Goal: Task Accomplishment & Management: Complete application form

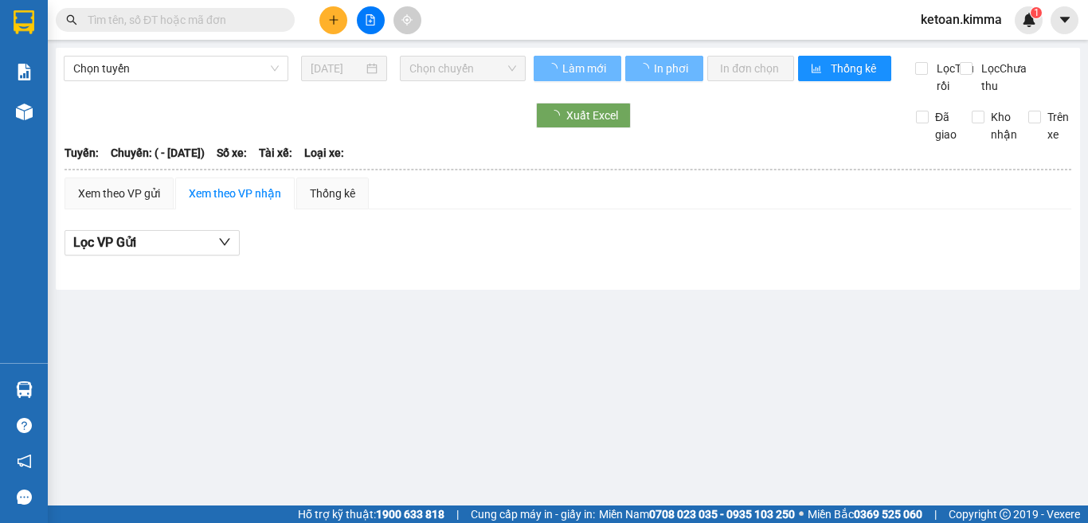
type input "[DATE]"
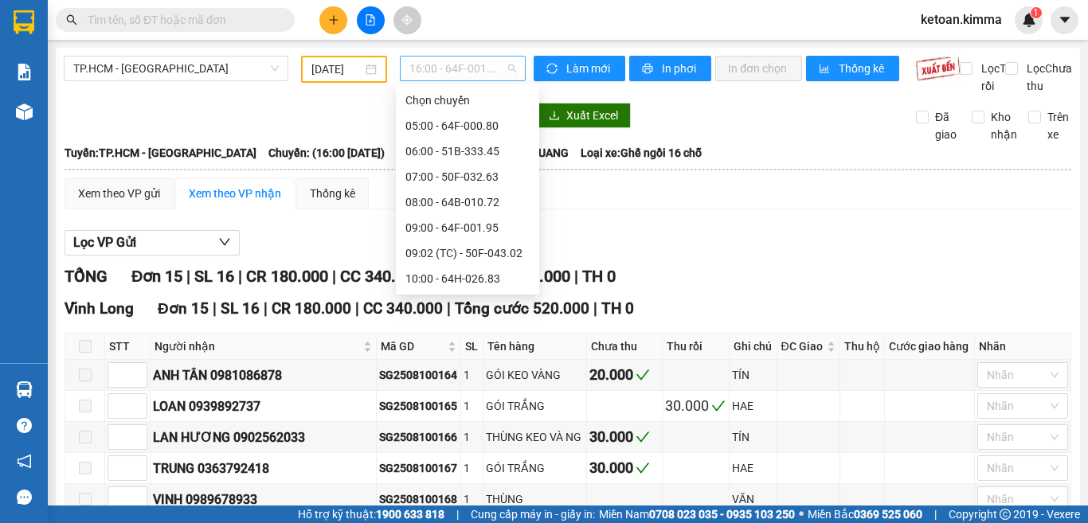
click at [452, 76] on span "16:00 - 64F-001.85" at bounding box center [462, 69] width 107 height 24
click at [486, 201] on div "15:00 - 64F-001.87" at bounding box center [467, 203] width 124 height 18
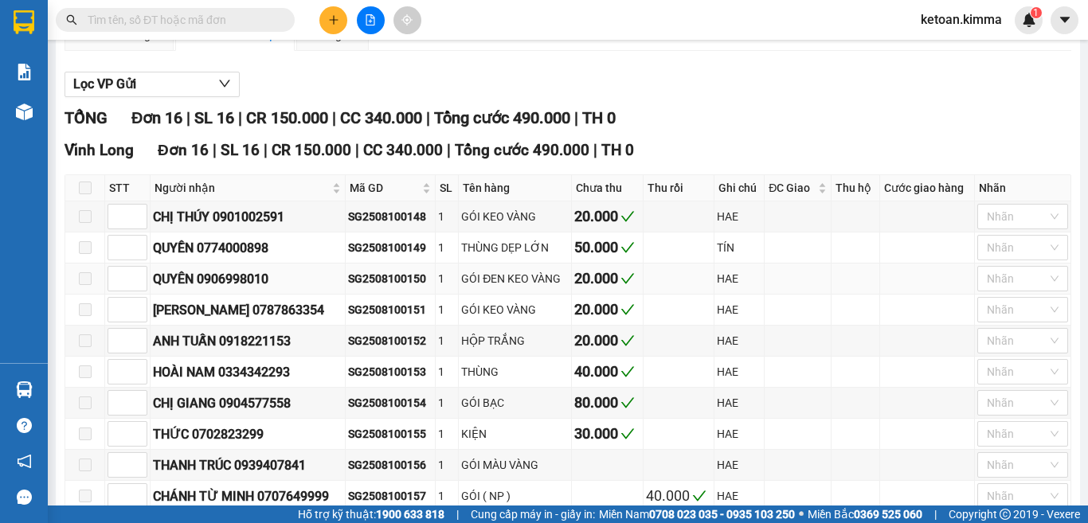
scroll to position [159, 0]
click at [386, 318] on div "SG2508100151" at bounding box center [390, 309] width 84 height 18
copy div "SG2508100151"
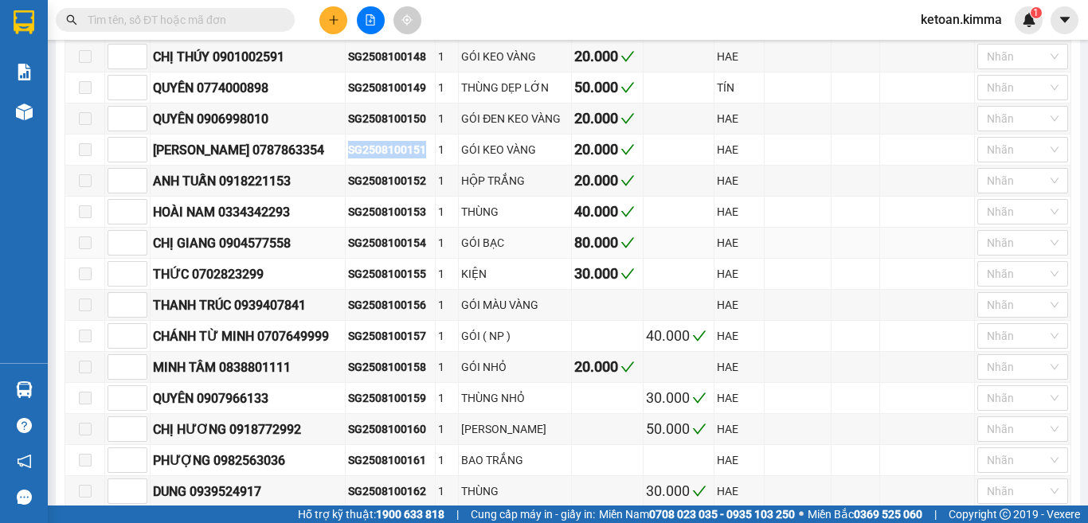
scroll to position [398, 0]
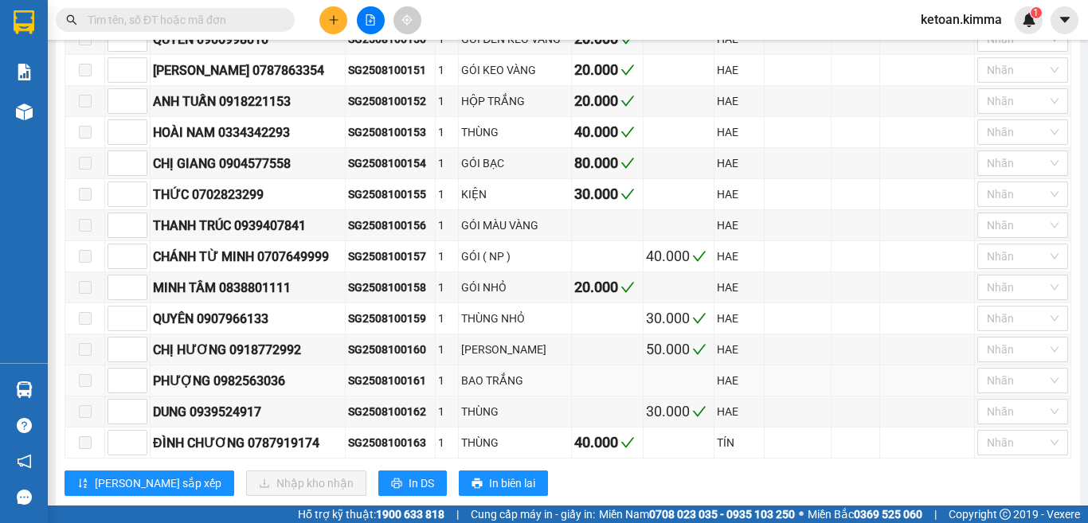
click at [386, 388] on td "SG2508100161" at bounding box center [391, 381] width 90 height 31
click at [397, 234] on div "SG2508100156" at bounding box center [390, 226] width 84 height 18
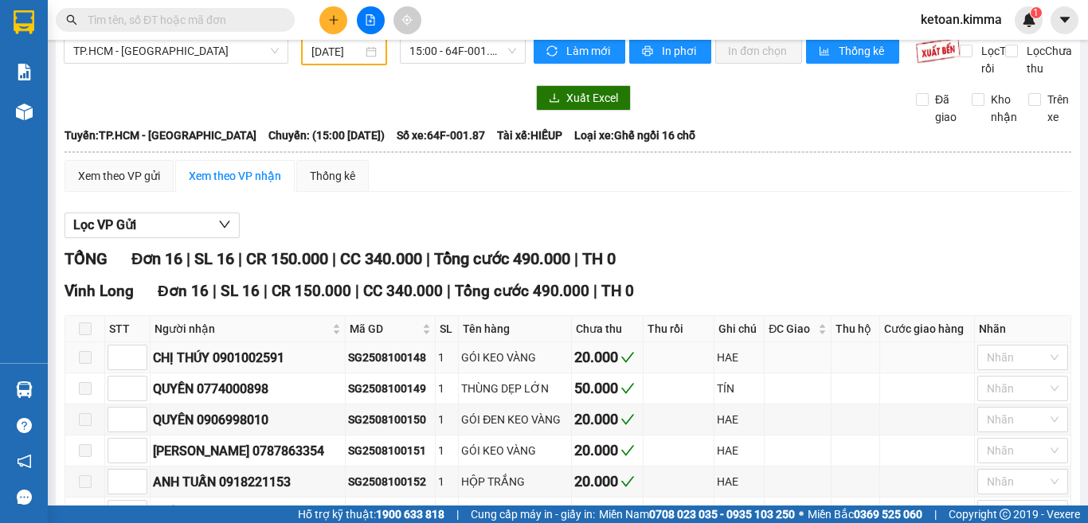
scroll to position [0, 0]
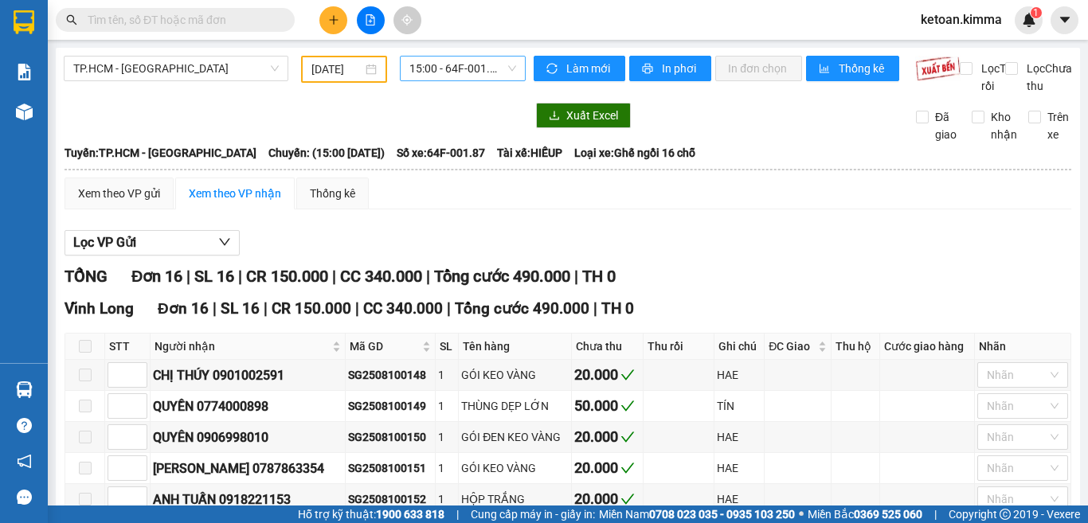
click at [425, 57] on span "15:00 - 64F-001.87" at bounding box center [462, 69] width 107 height 24
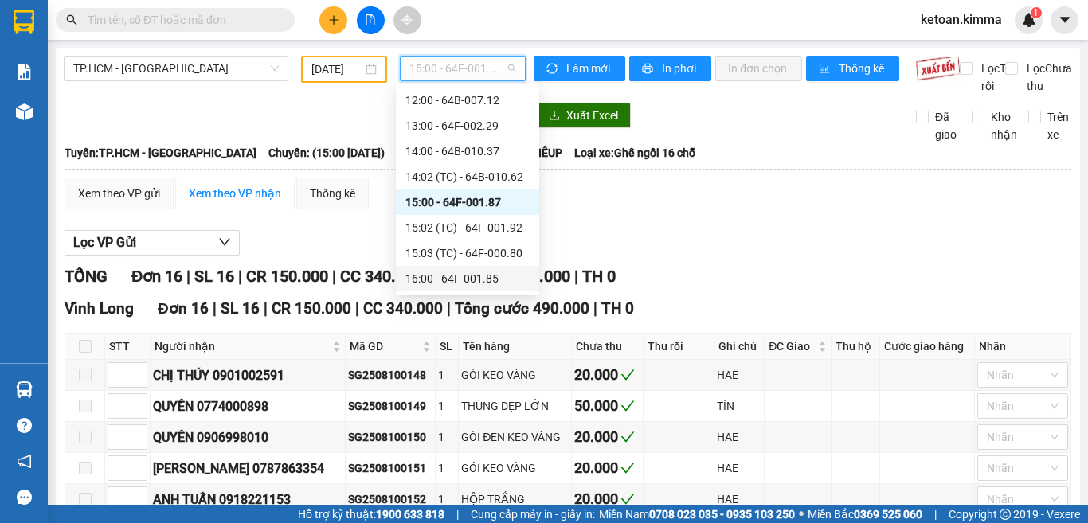
click at [464, 278] on div "16:00 - 64F-001.85" at bounding box center [467, 279] width 124 height 18
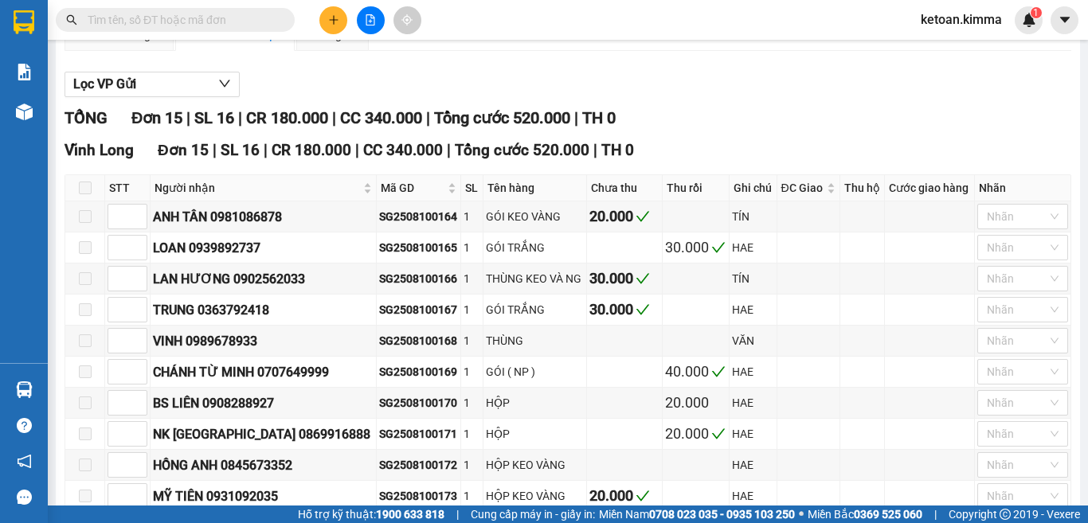
scroll to position [159, 0]
click at [401, 349] on div "SG2508100168" at bounding box center [418, 340] width 79 height 18
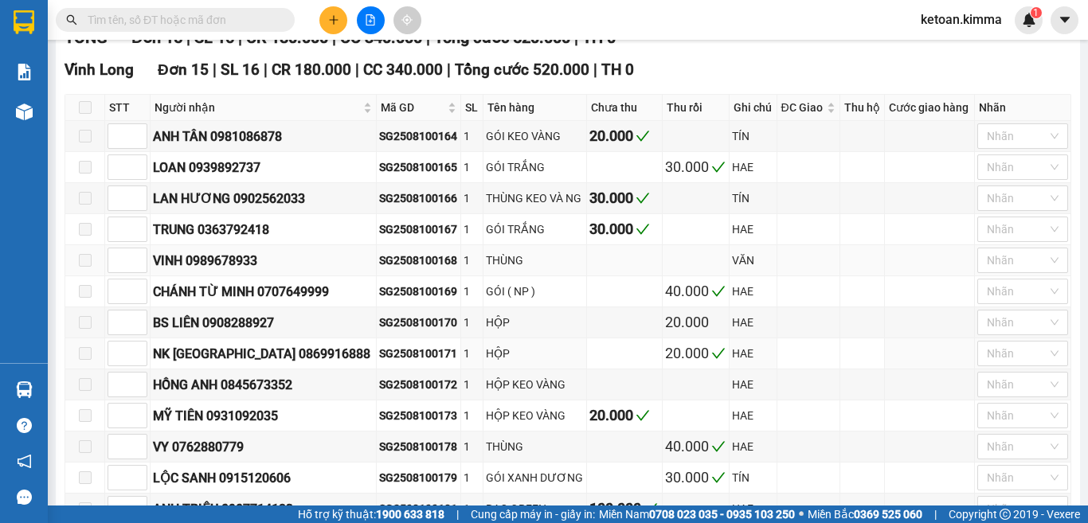
scroll to position [319, 0]
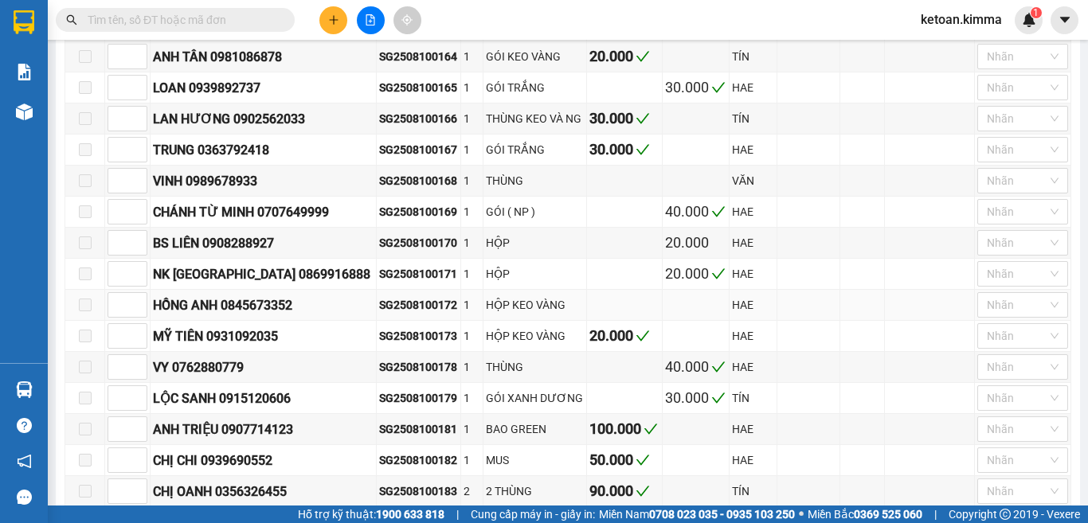
click at [387, 314] on div "SG2508100172" at bounding box center [418, 305] width 79 height 18
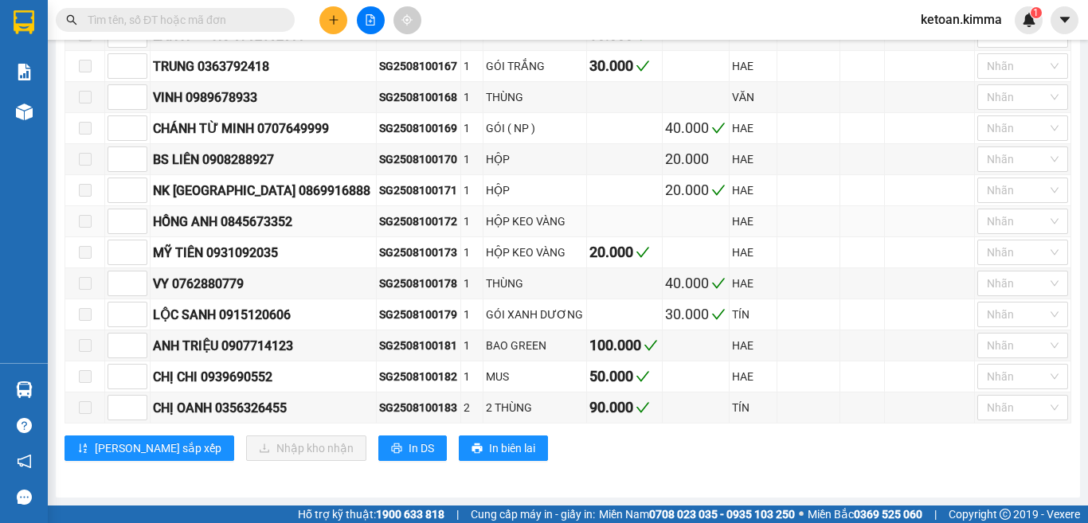
scroll to position [420, 0]
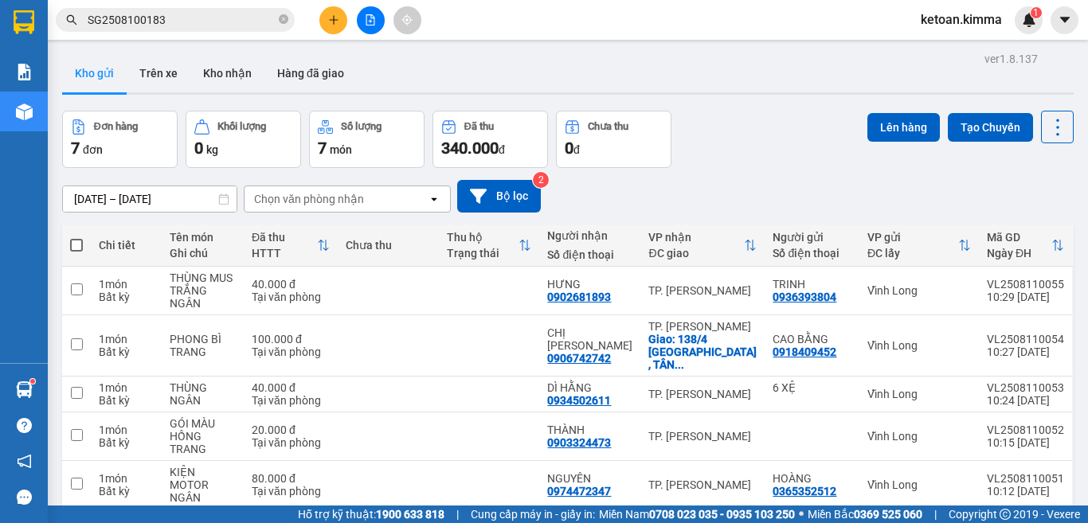
click at [167, 22] on input "SG2508100183" at bounding box center [182, 20] width 188 height 18
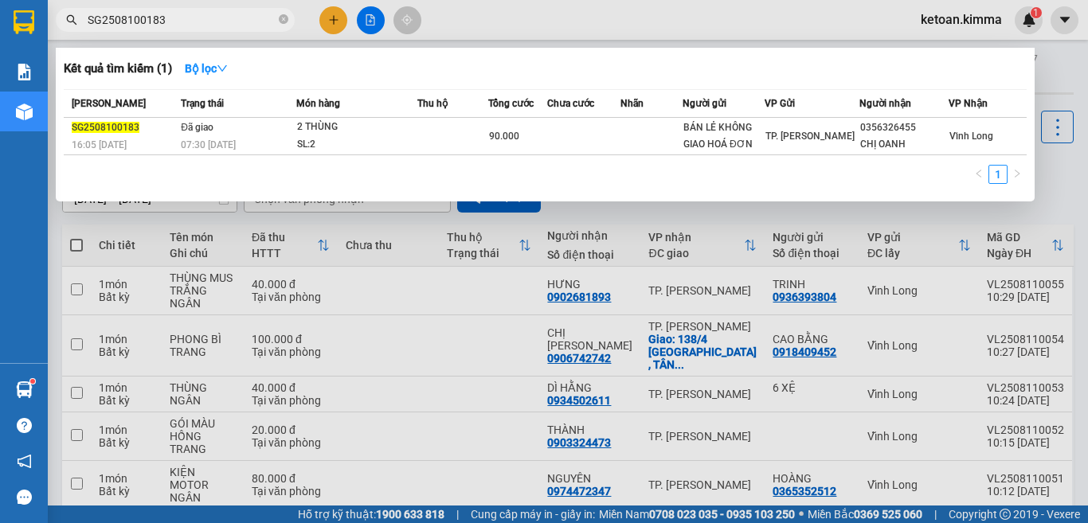
paste input "51"
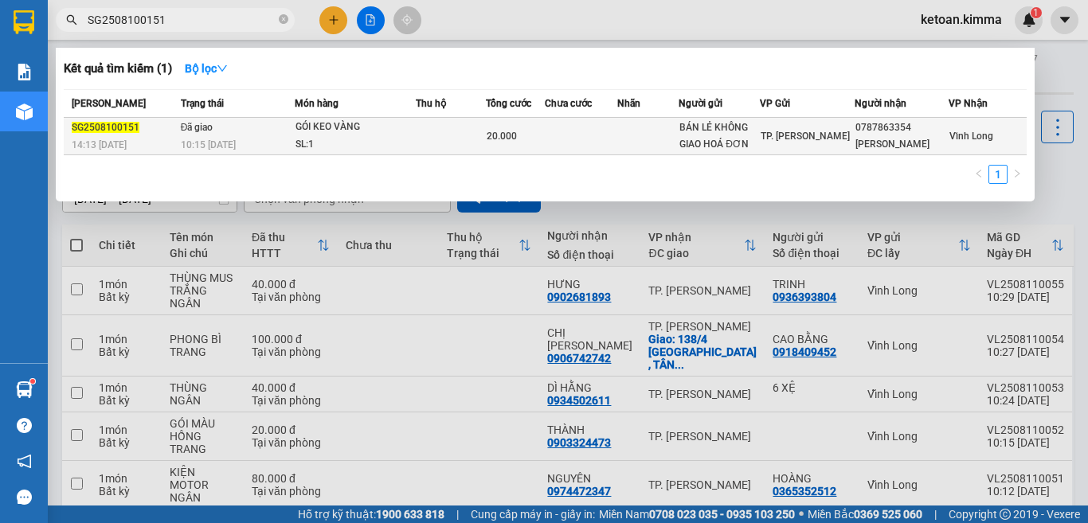
type input "SG2508100151"
click at [211, 136] on div "10:15 - 11/08" at bounding box center [237, 145] width 113 height 18
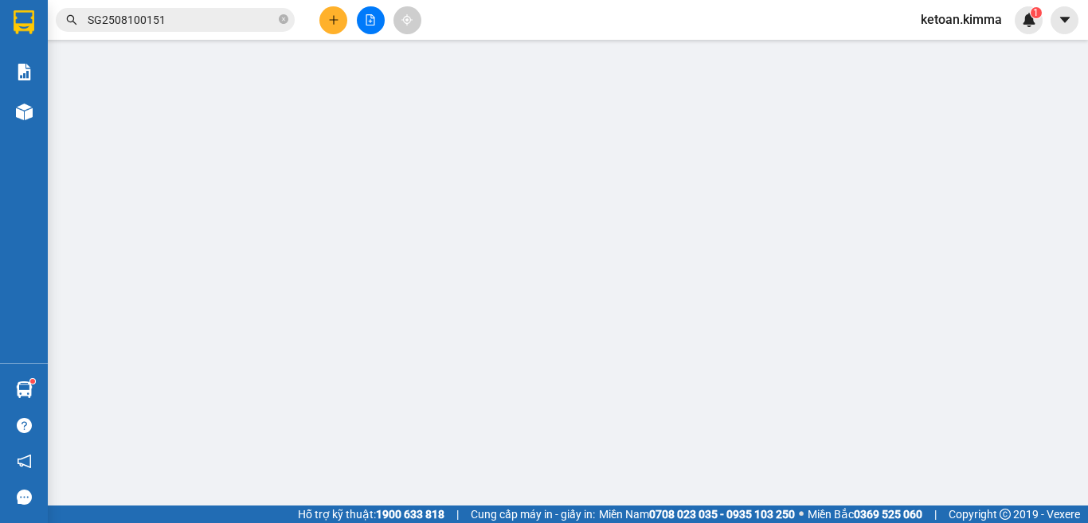
type input "BÁN LẺ KHÔNG GIAO HOÁ ĐƠN"
type input "0787863354"
type input "NGỌC QUYÊN"
type input "20.000"
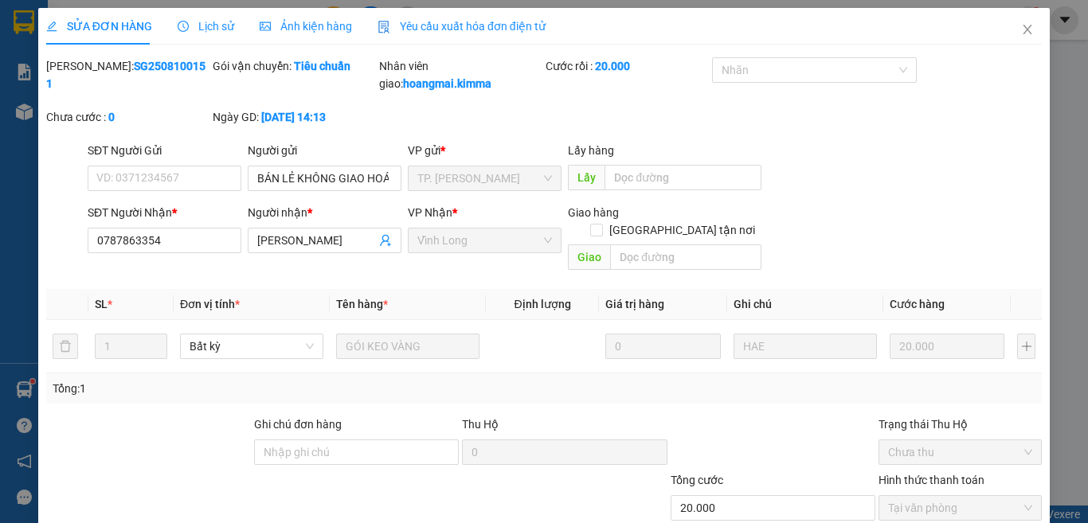
click at [465, 25] on span "Yêu cầu xuất hóa đơn điện tử" at bounding box center [461, 26] width 168 height 13
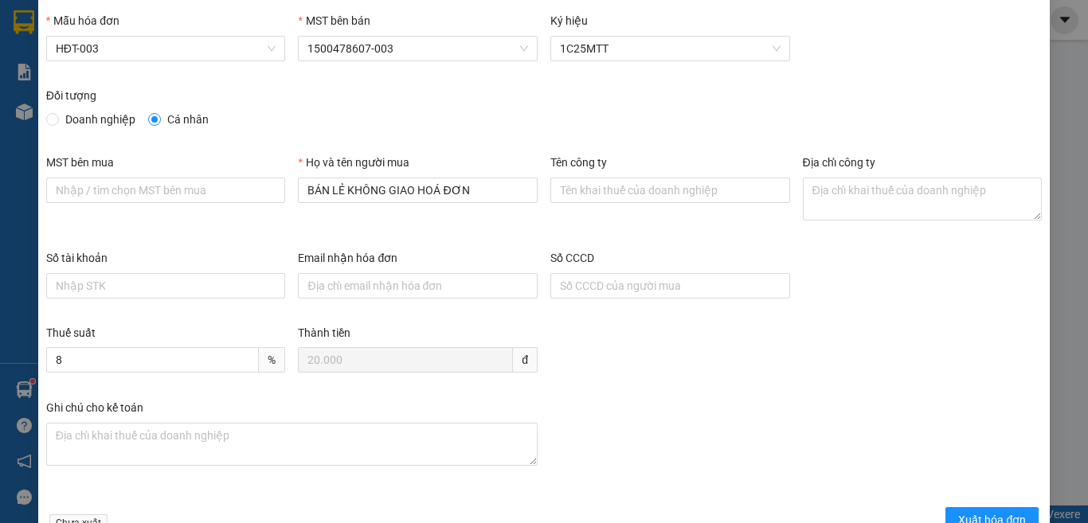
scroll to position [91, 0]
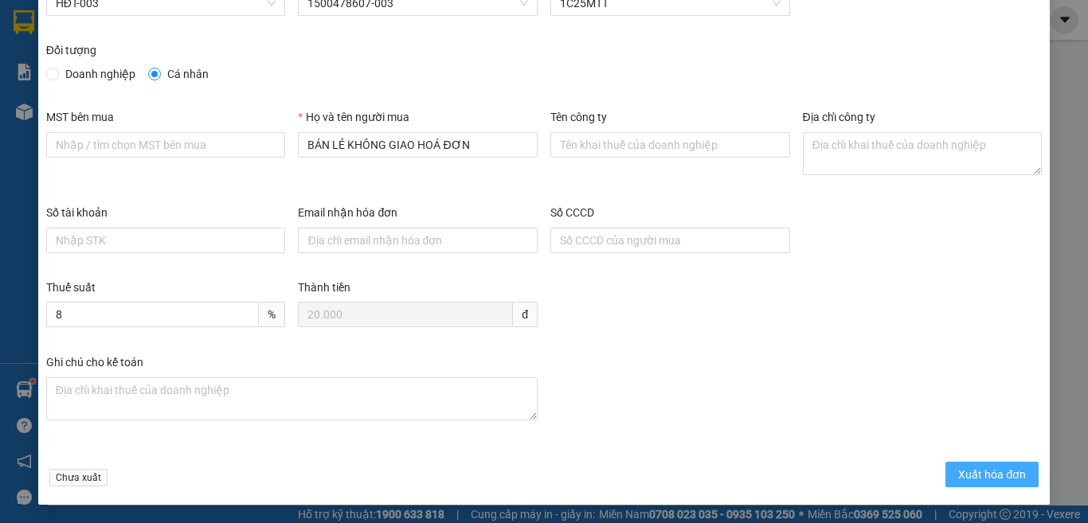
click at [958, 480] on span "Xuất hóa đơn" at bounding box center [992, 475] width 68 height 18
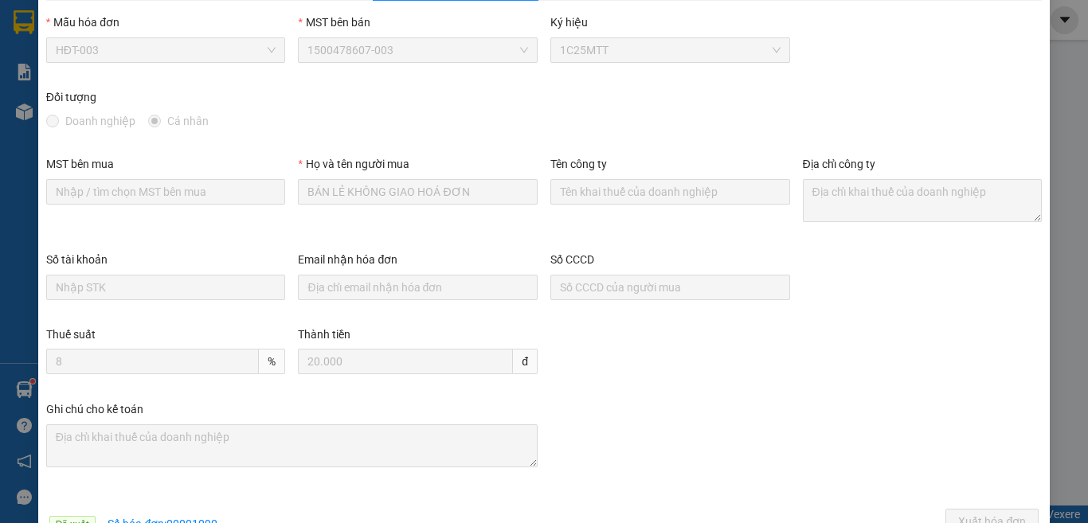
scroll to position [0, 0]
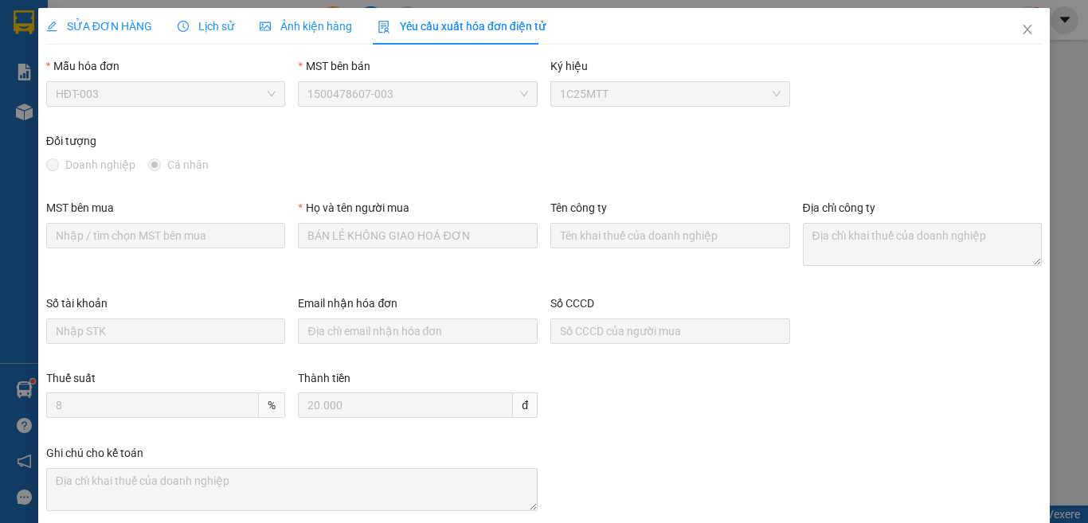
click at [96, 22] on span "SỬA ĐƠN HÀNG" at bounding box center [99, 26] width 106 height 13
